Goal: Navigation & Orientation: Find specific page/section

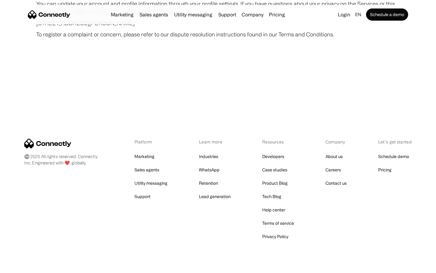
scroll to position [3528, 0]
